Goal: Task Accomplishment & Management: Use online tool/utility

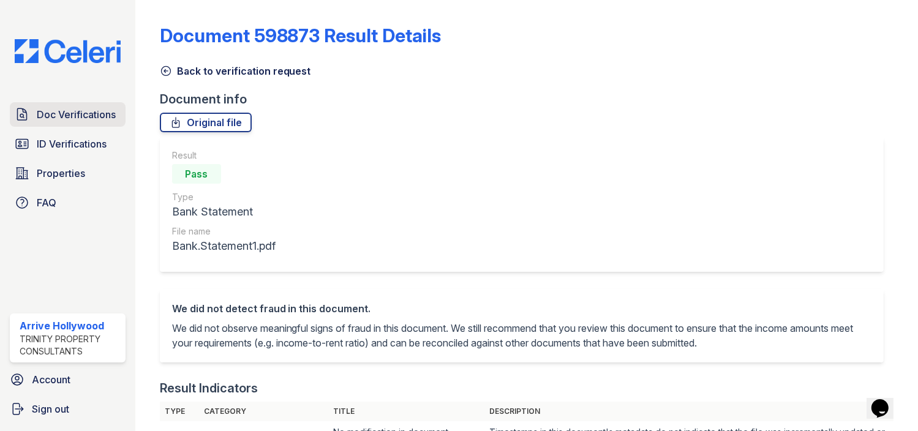
click at [72, 118] on span "Doc Verifications" at bounding box center [76, 114] width 79 height 15
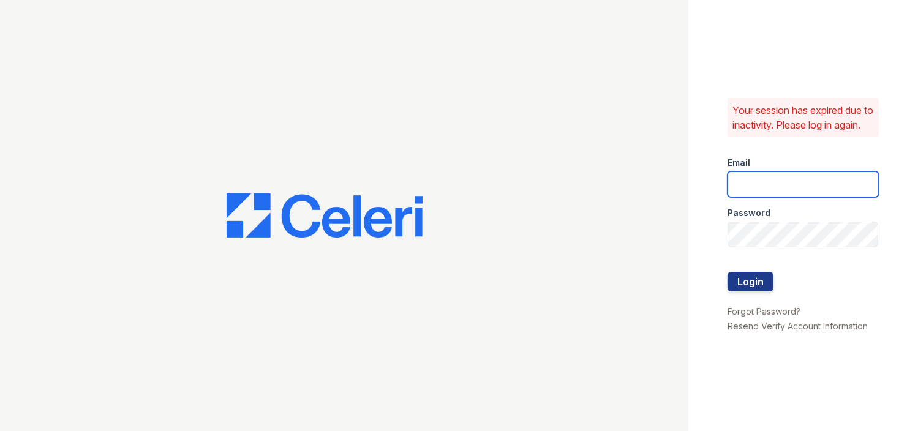
click at [743, 192] on input "email" at bounding box center [803, 184] width 151 height 26
type input "[EMAIL_ADDRESS][DOMAIN_NAME]"
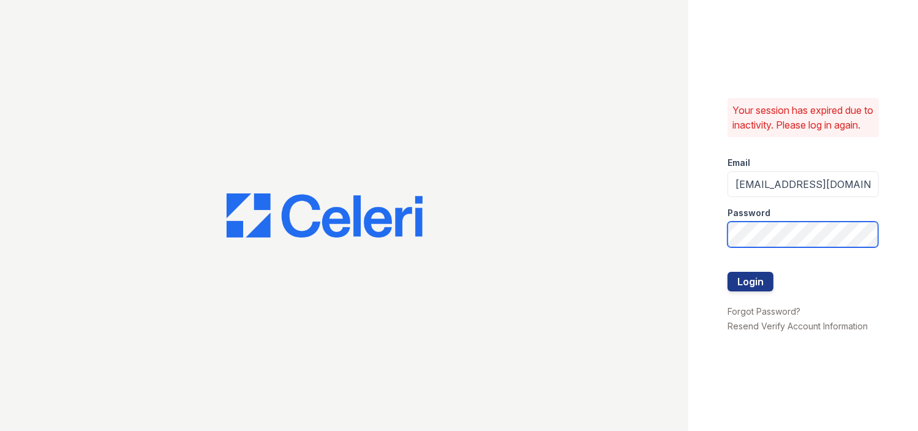
click at [728, 272] on button "Login" at bounding box center [751, 282] width 46 height 20
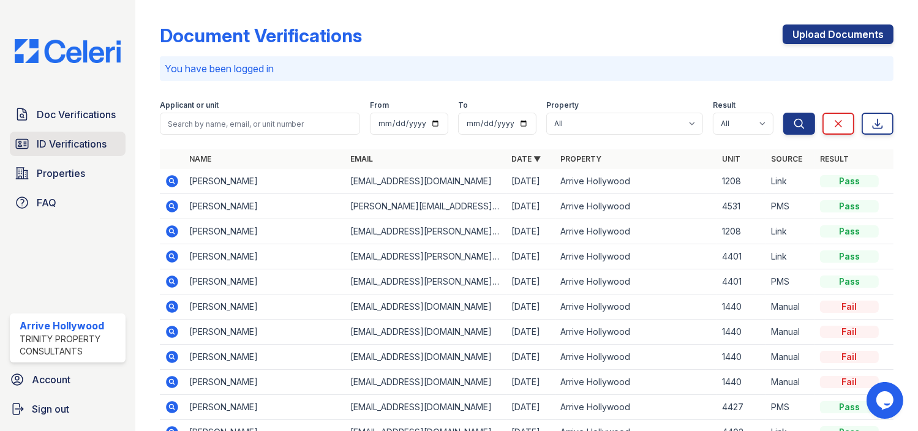
click at [59, 137] on span "ID Verifications" at bounding box center [72, 144] width 70 height 15
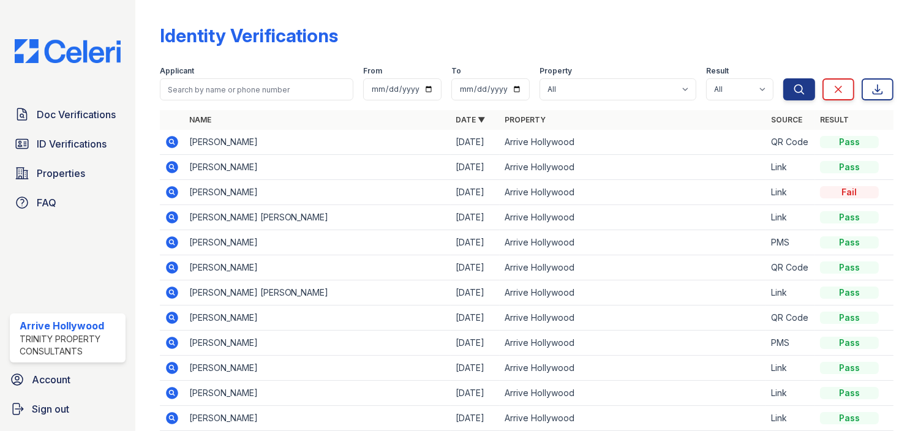
click at [168, 138] on icon at bounding box center [172, 142] width 12 height 12
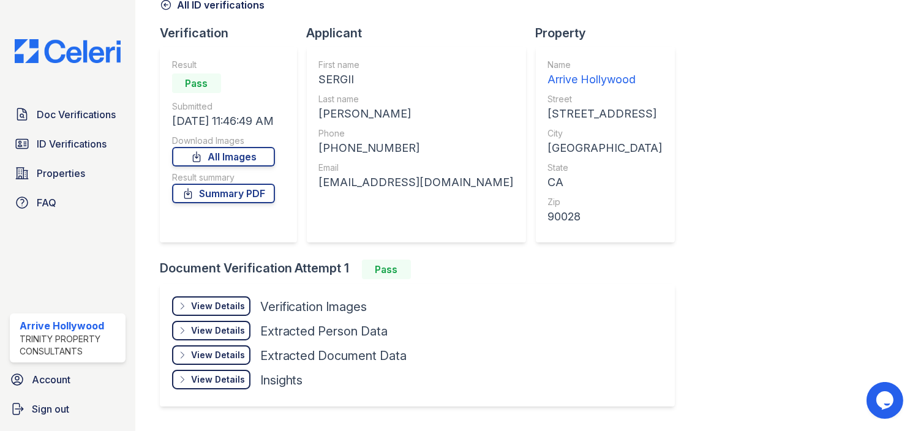
scroll to position [49, 0]
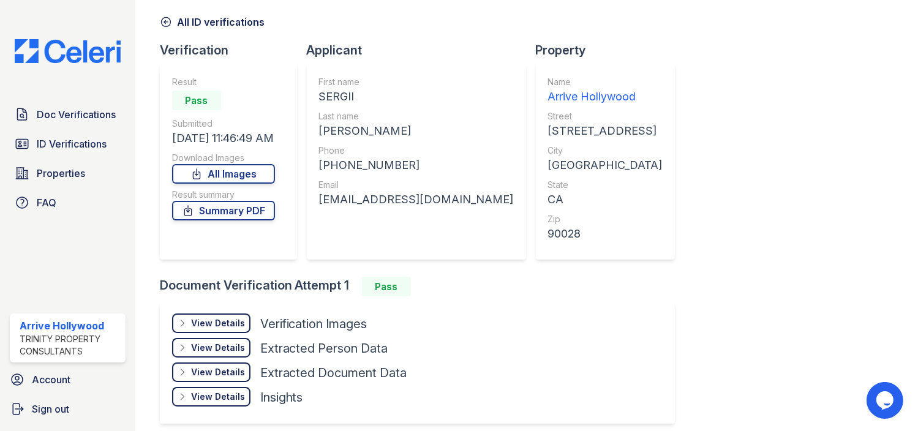
click at [344, 166] on div "+17472844366" at bounding box center [416, 165] width 195 height 17
click at [341, 96] on div "SERGII" at bounding box center [416, 96] width 195 height 17
click at [340, 96] on div "SERGII" at bounding box center [416, 96] width 195 height 17
copy div "SERGII"
click at [341, 131] on div "STADNIK" at bounding box center [416, 130] width 195 height 17
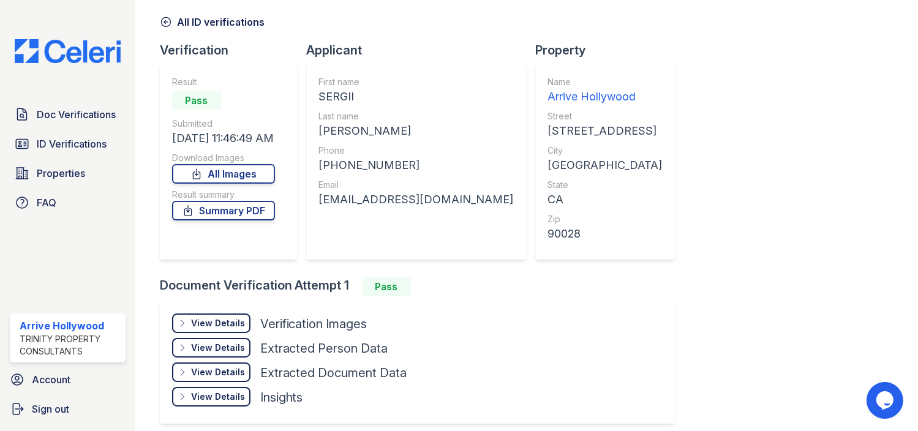
click at [338, 130] on div "STADNIK" at bounding box center [416, 130] width 195 height 17
click at [337, 130] on div "STADNIK" at bounding box center [416, 130] width 195 height 17
copy div "STADNIK"
click at [356, 167] on div "+17472844366" at bounding box center [416, 165] width 195 height 17
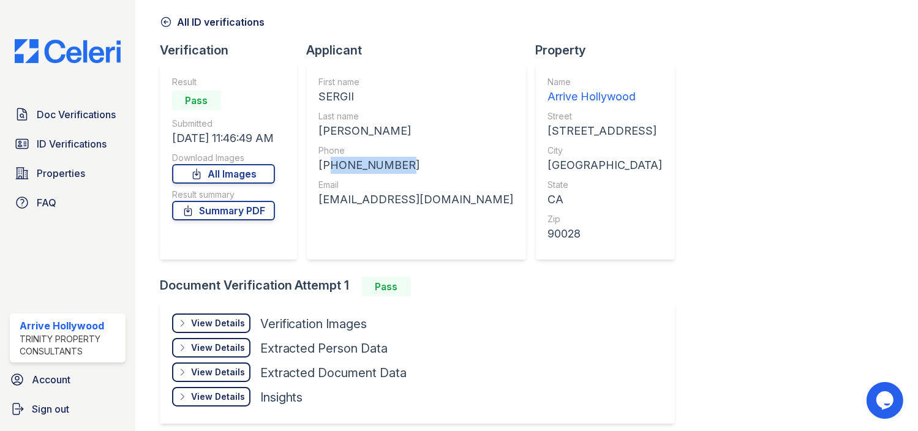
click at [356, 167] on div "+17472844366" at bounding box center [416, 165] width 195 height 17
copy div "17472844366"
click at [370, 196] on div "kriegen77@gmail.com" at bounding box center [416, 199] width 195 height 17
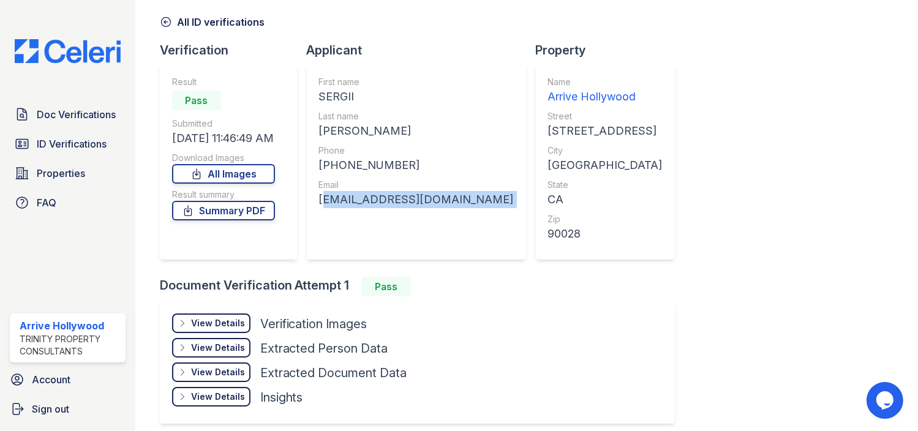
click at [370, 196] on div "kriegen77@gmail.com" at bounding box center [416, 199] width 195 height 17
copy div "kriegen77@gmail.com"
